Goal: Information Seeking & Learning: Learn about a topic

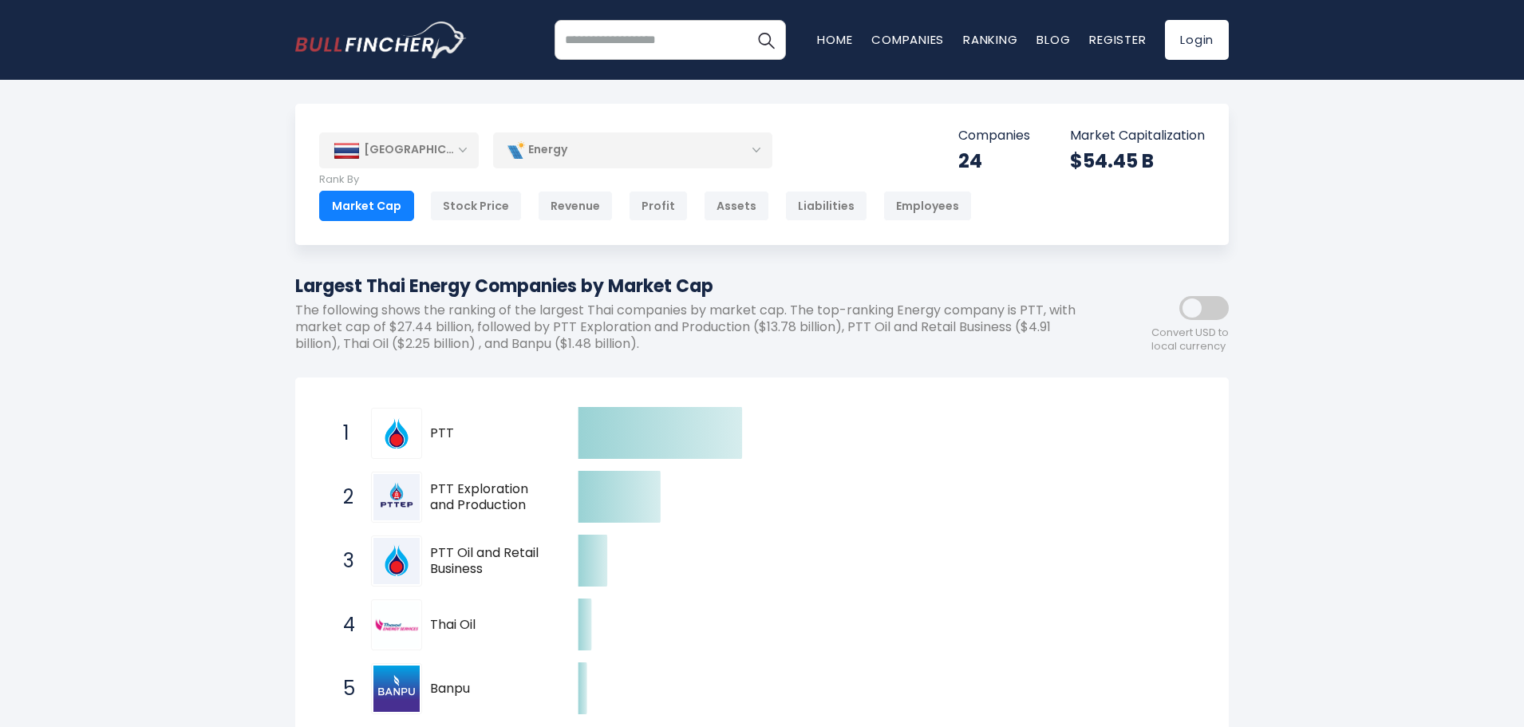
click at [617, 156] on div "Energy" at bounding box center [632, 150] width 279 height 37
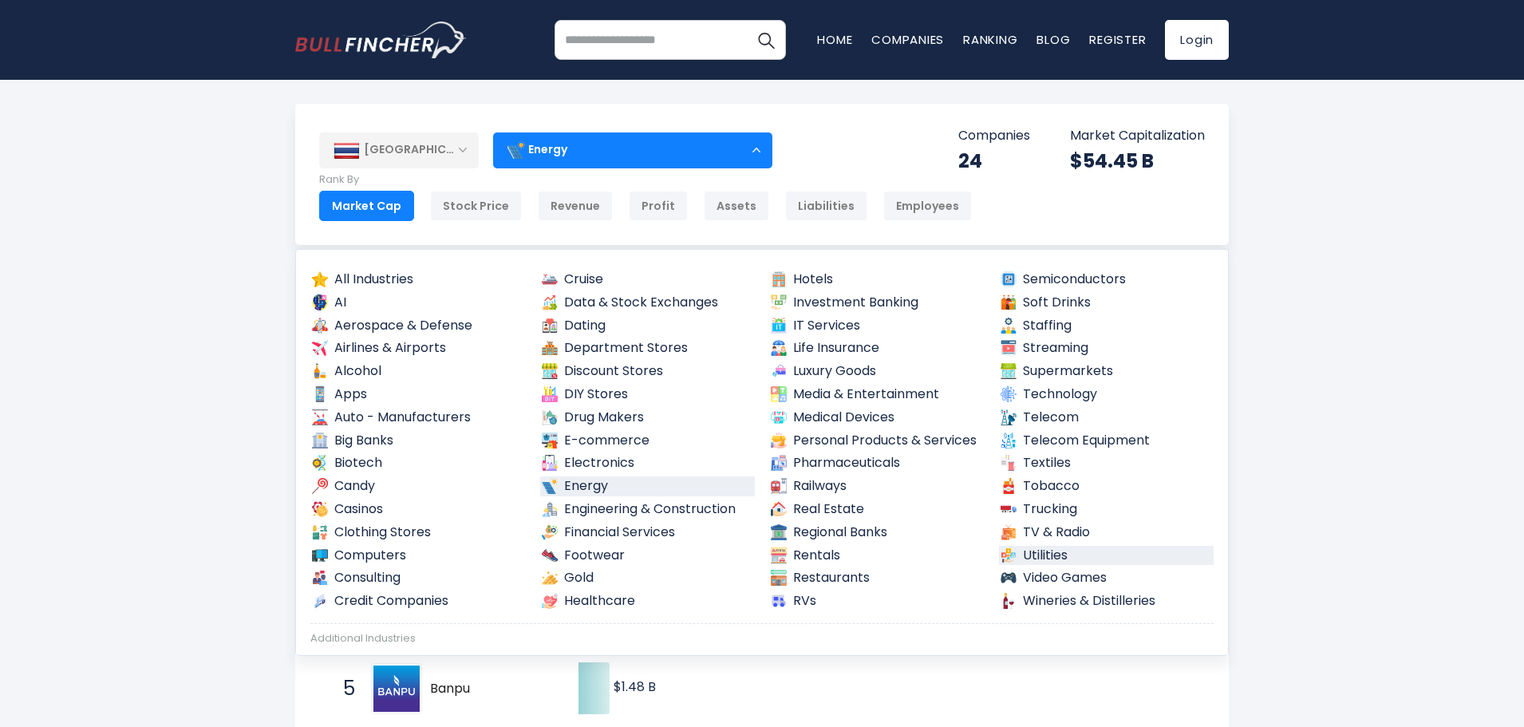
click at [1033, 547] on link "Utilities" at bounding box center [1106, 556] width 215 height 20
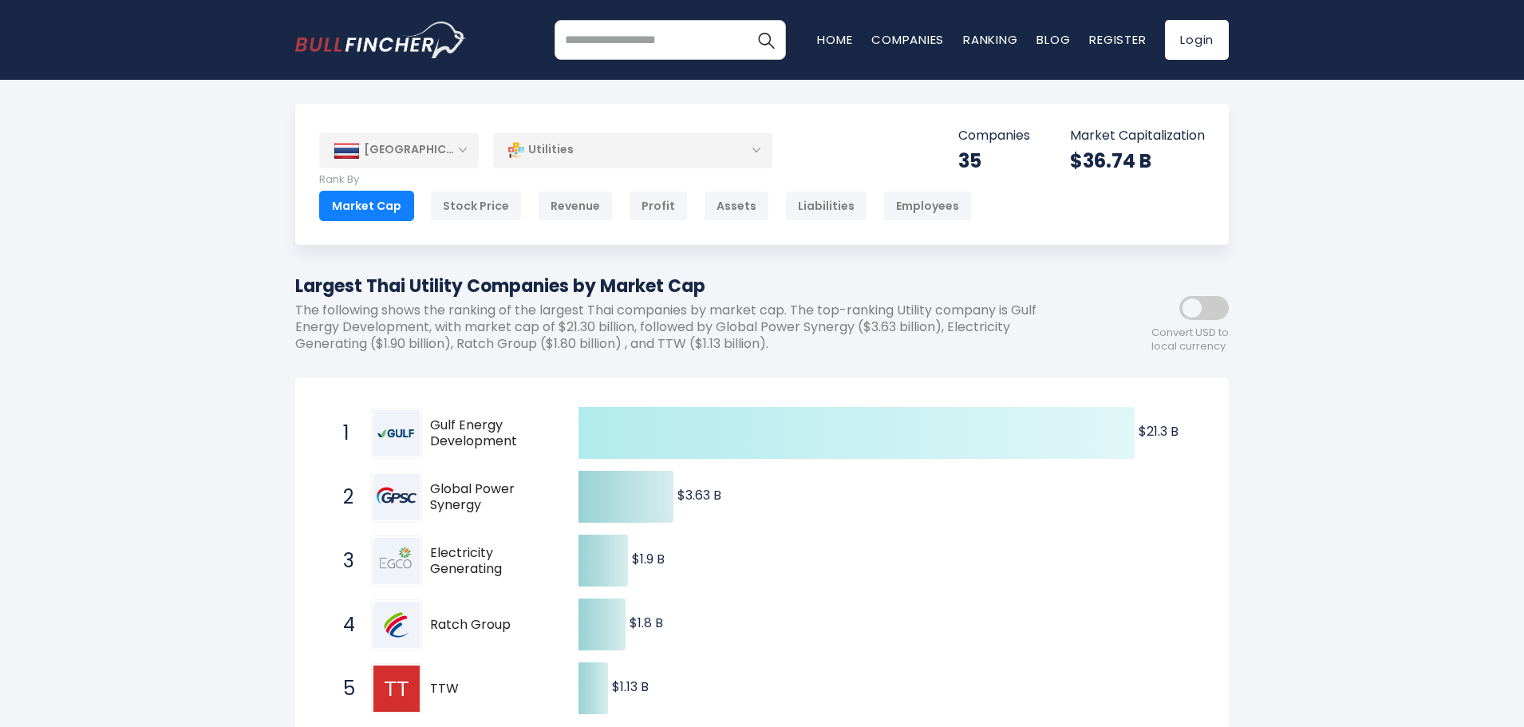
scroll to position [266, 0]
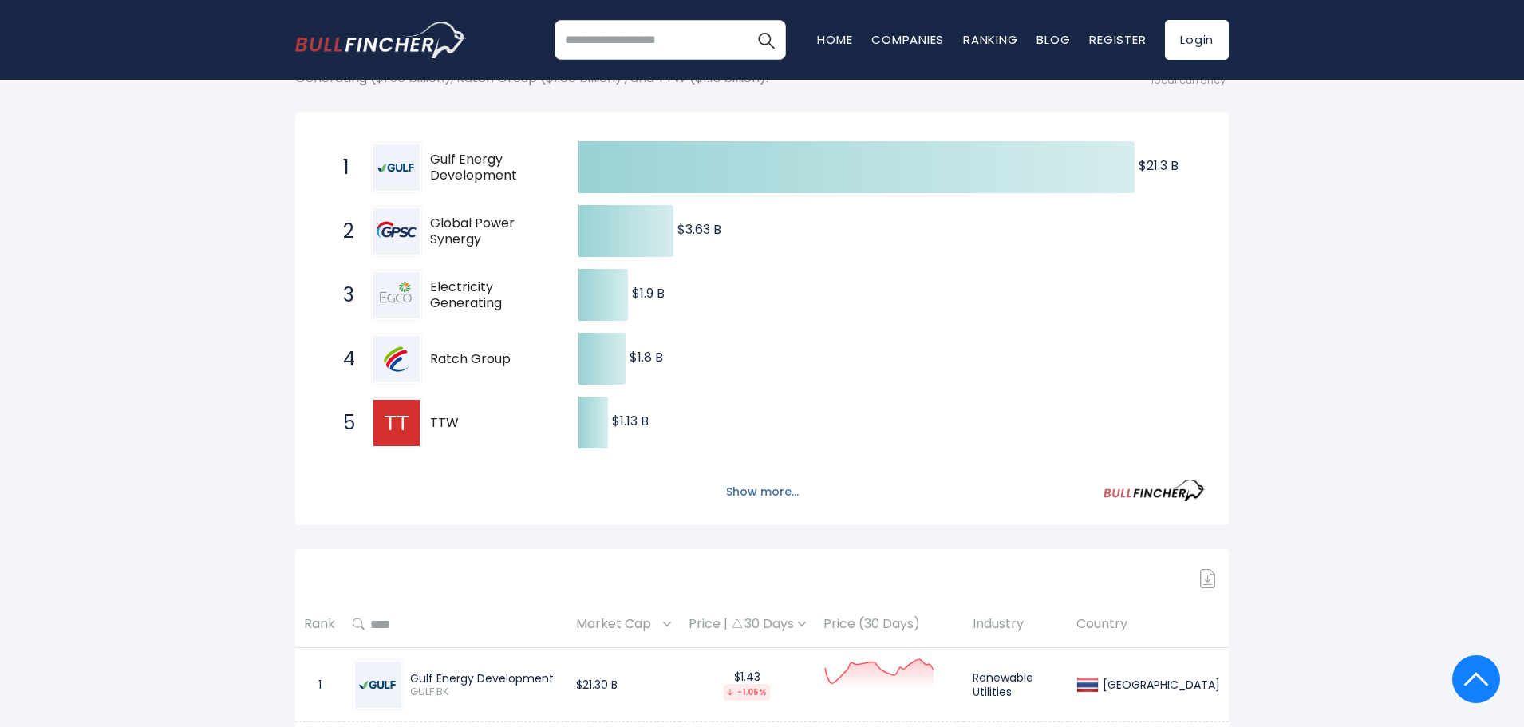
click at [766, 505] on button "Show more..." at bounding box center [763, 492] width 92 height 26
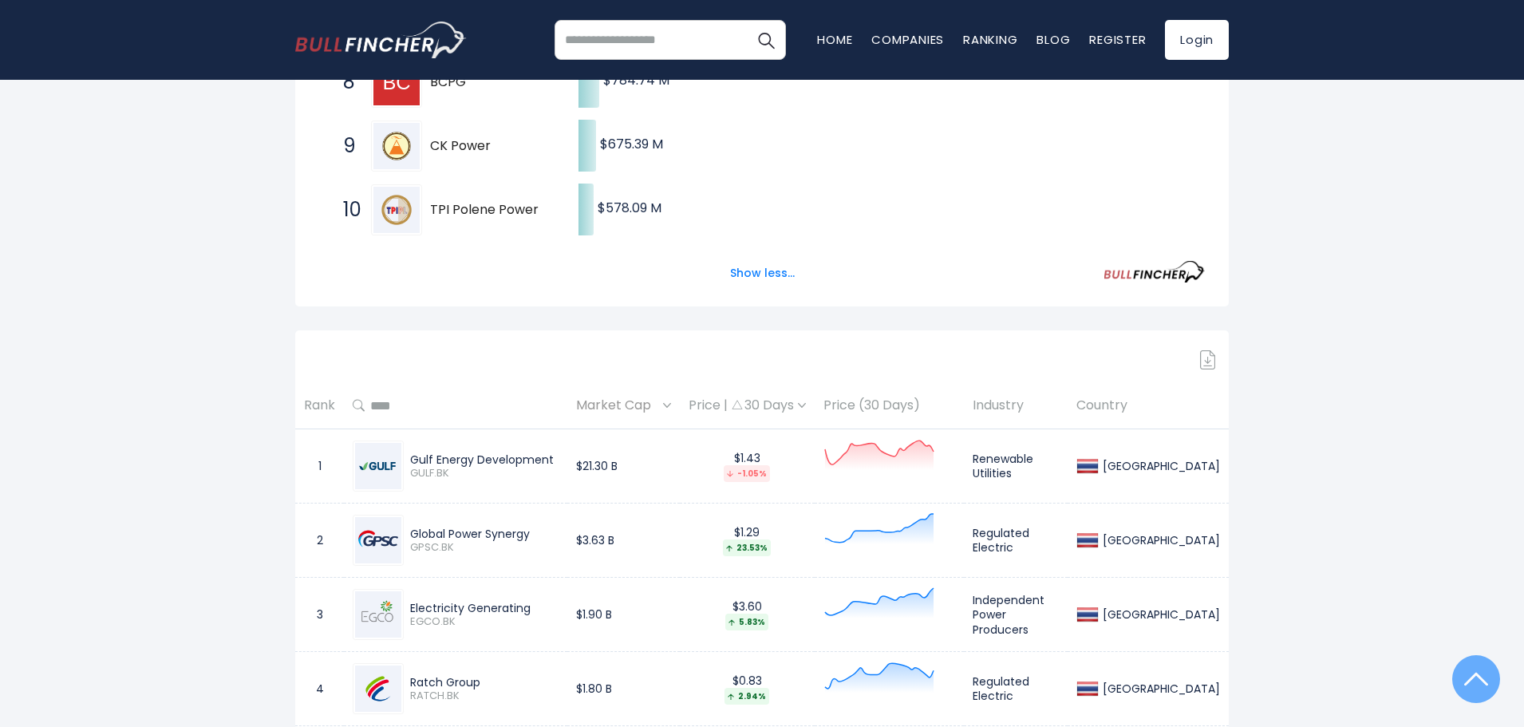
scroll to position [0, 0]
